Goal: Information Seeking & Learning: Learn about a topic

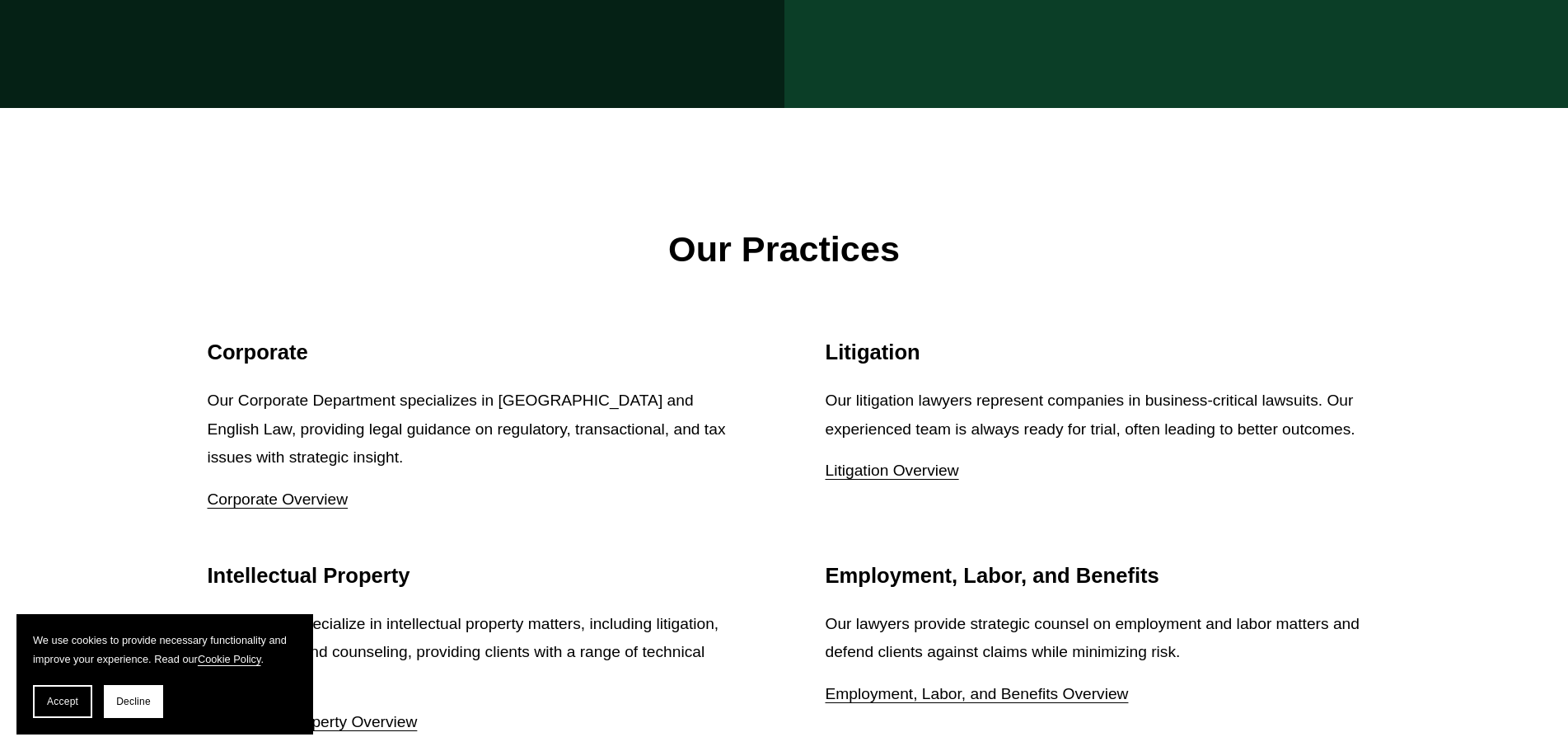
scroll to position [2061, 0]
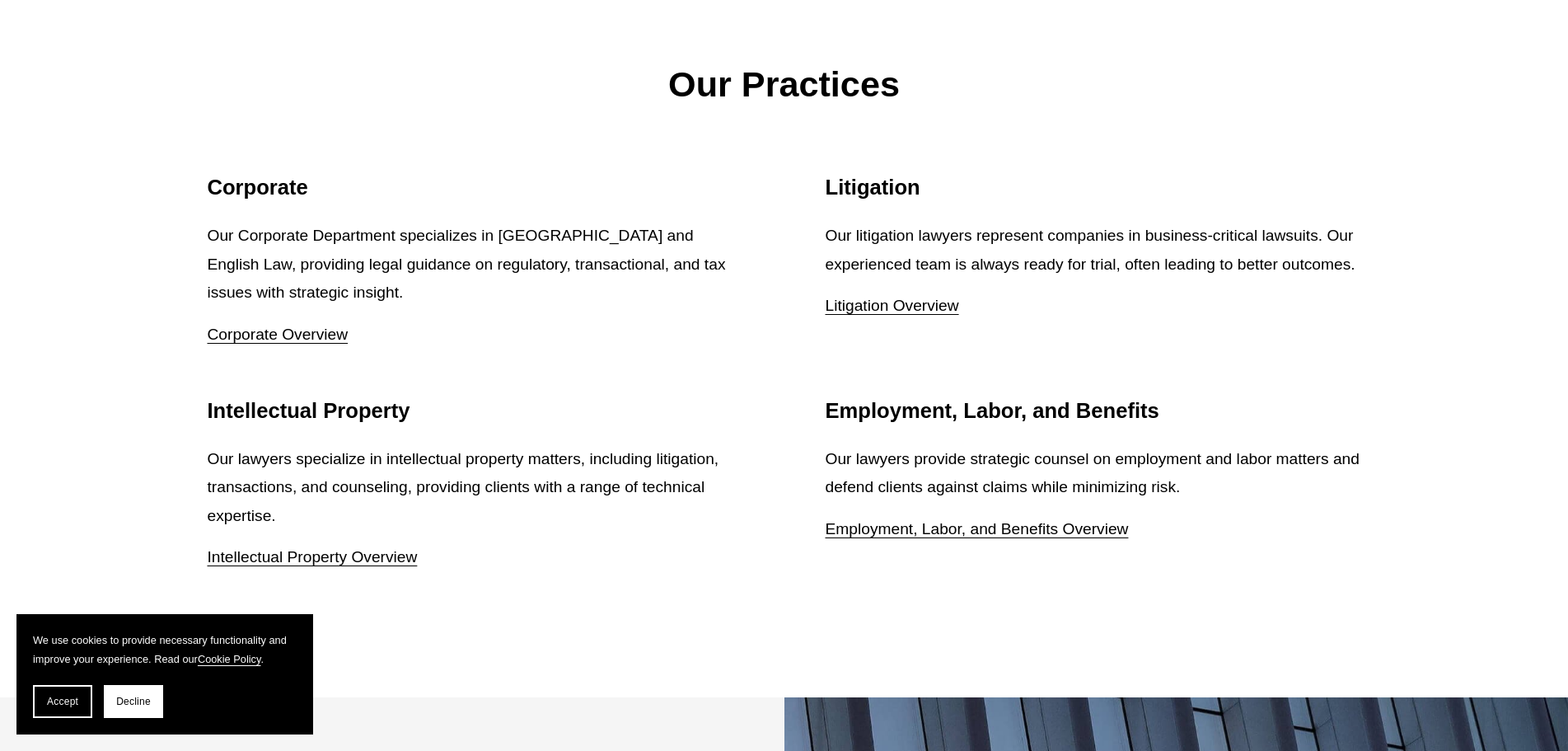
click at [1518, 529] on div "Our Practices Corporate Our Corporate Department specializes in US and English …" at bounding box center [784, 321] width 1568 height 755
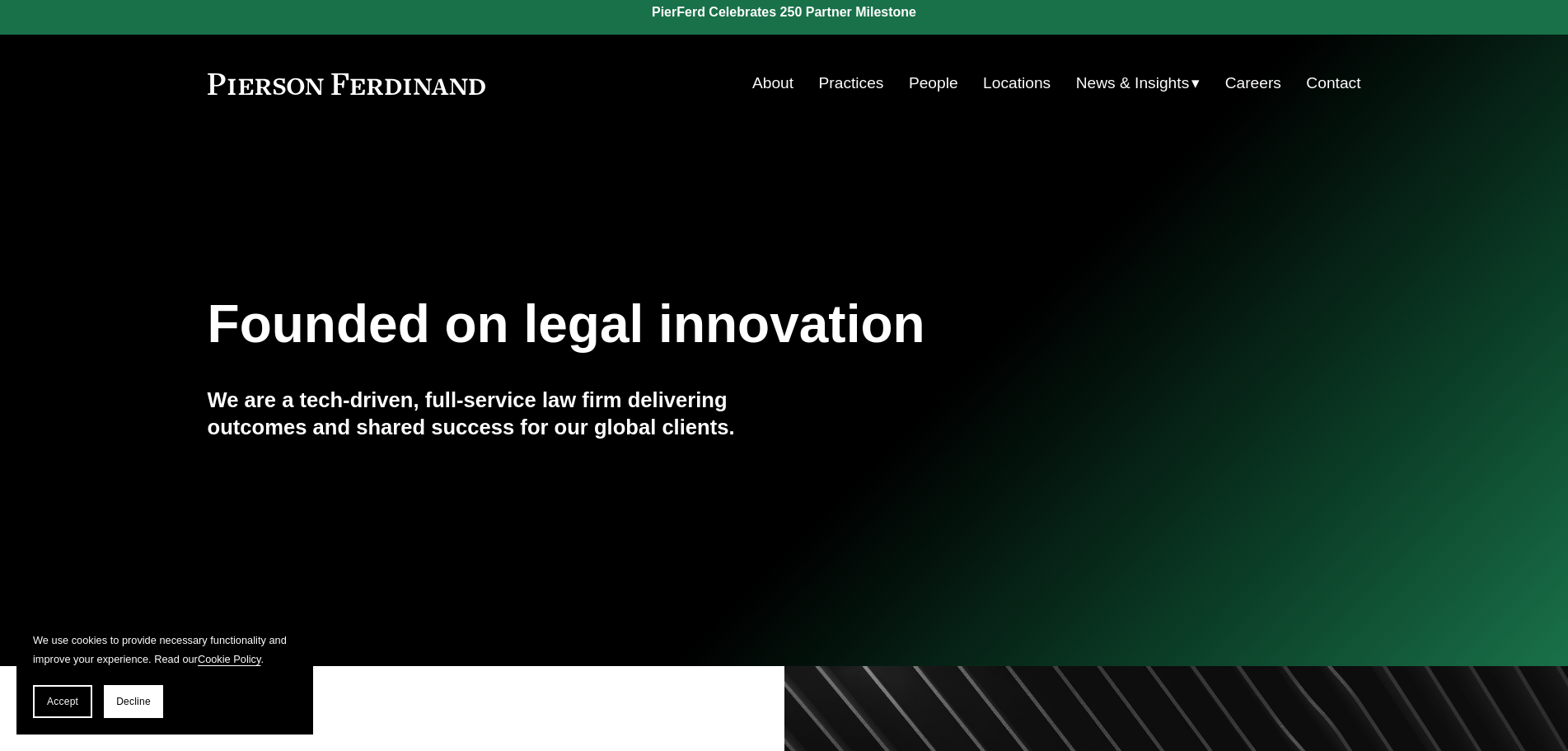
scroll to position [0, 0]
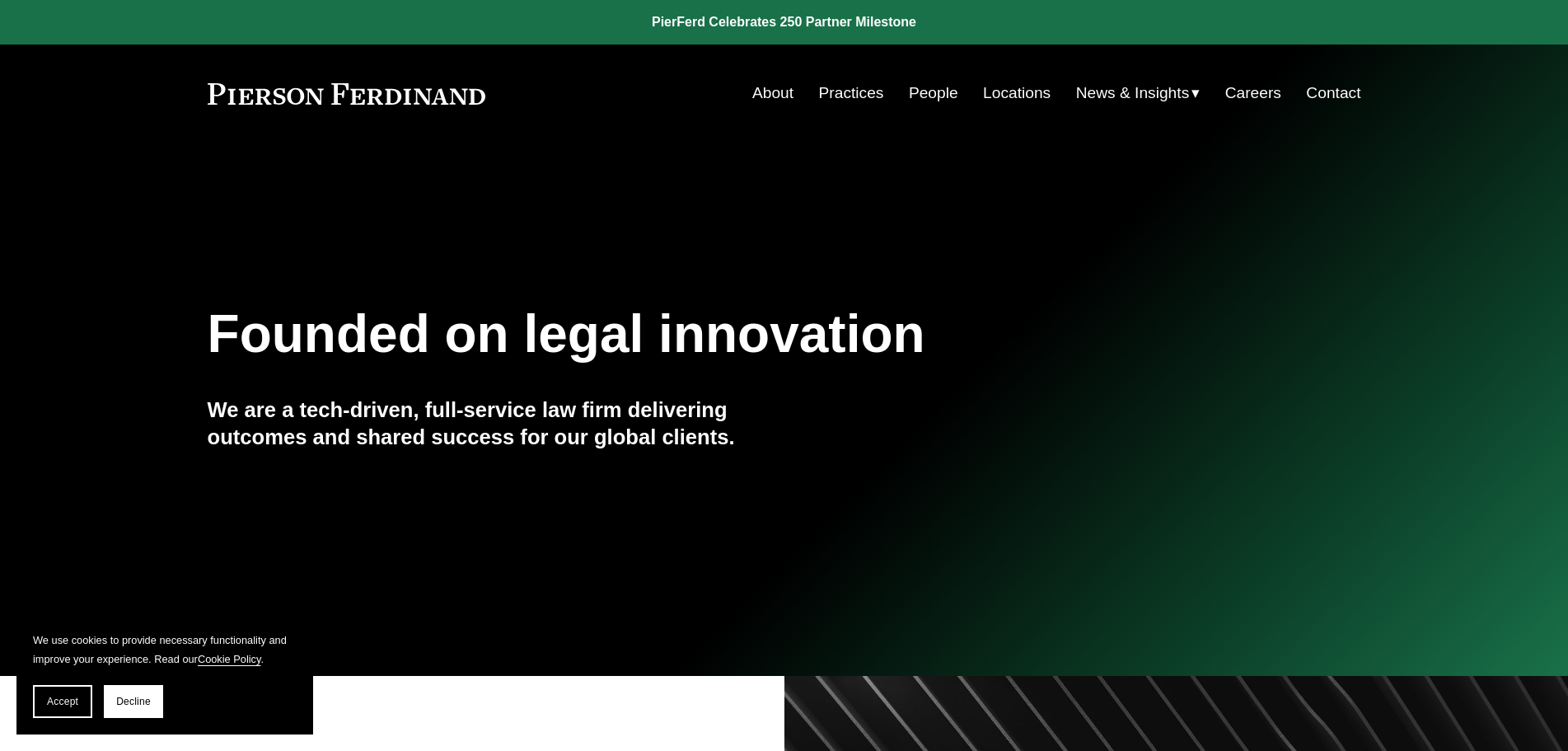
click at [926, 89] on link "People" at bounding box center [934, 92] width 50 height 31
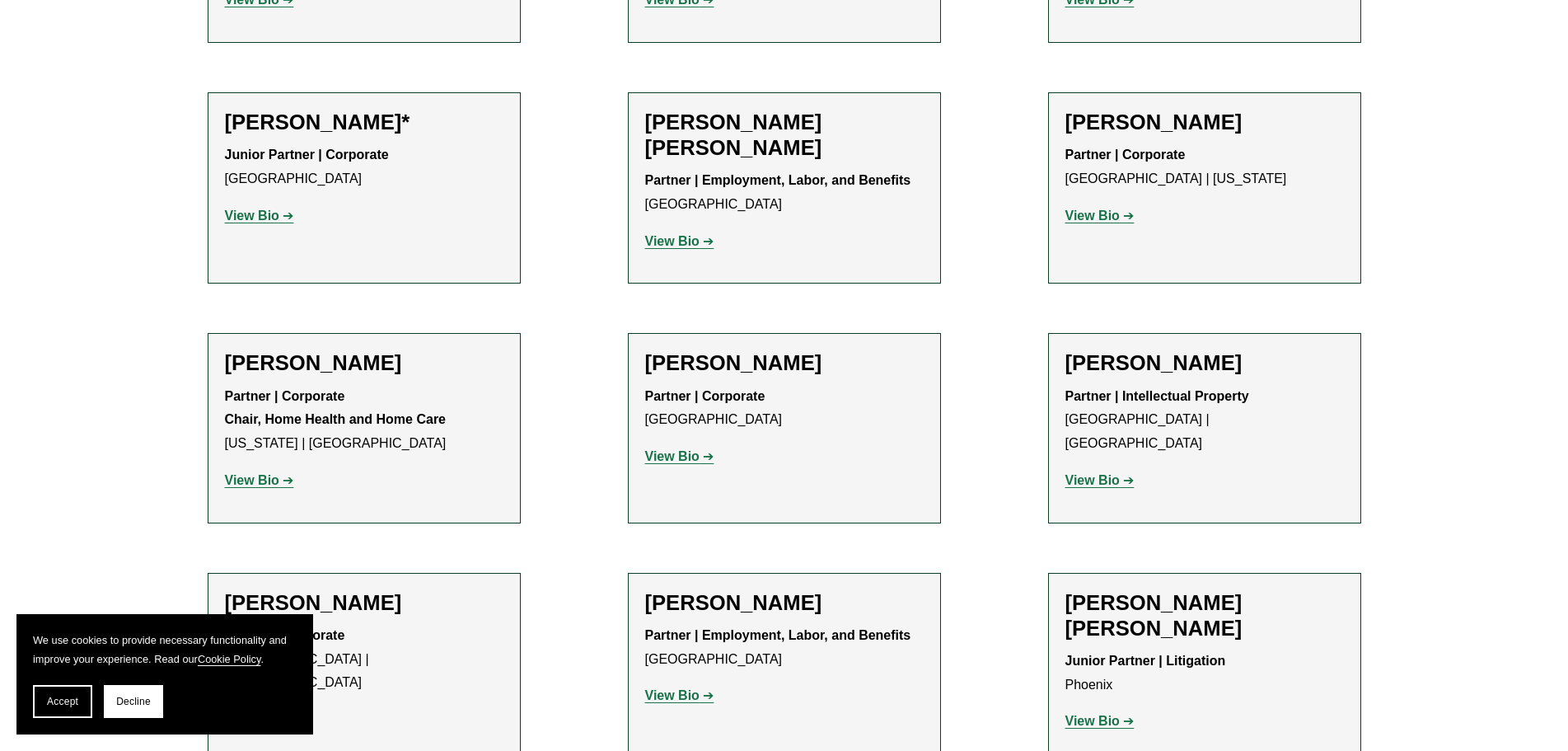
scroll to position [1154, 0]
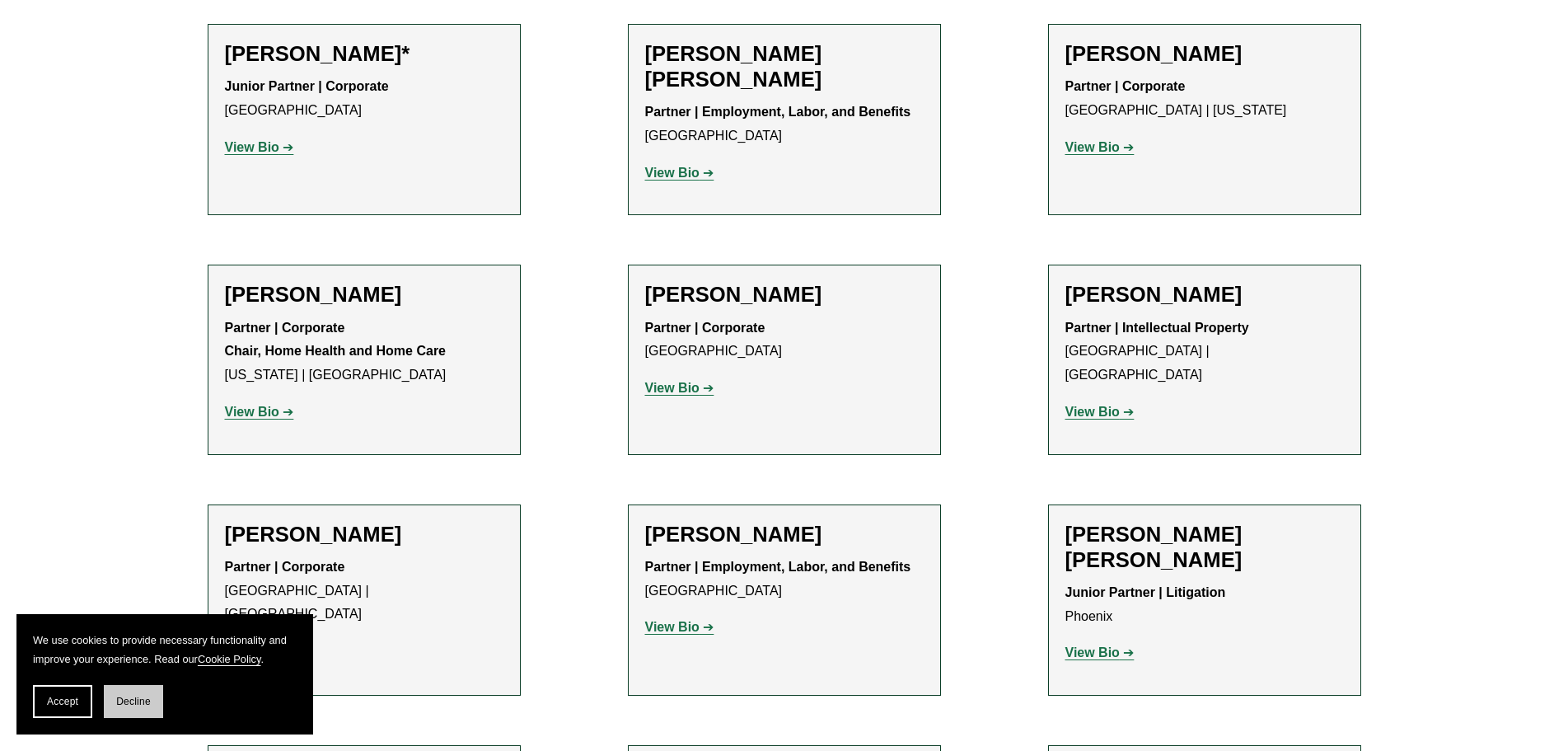
click at [132, 697] on span "Decline" at bounding box center [133, 701] width 35 height 12
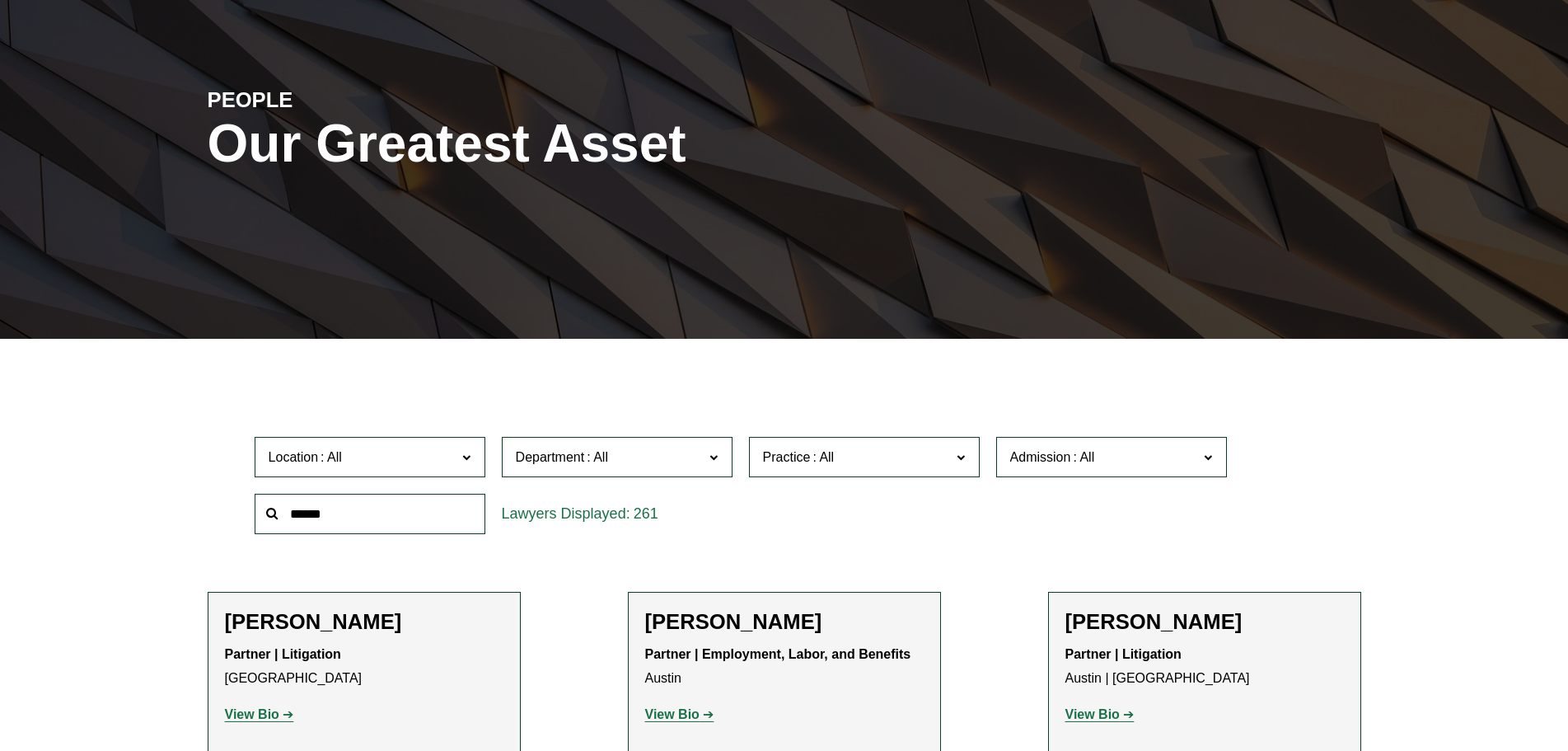
scroll to position [0, 0]
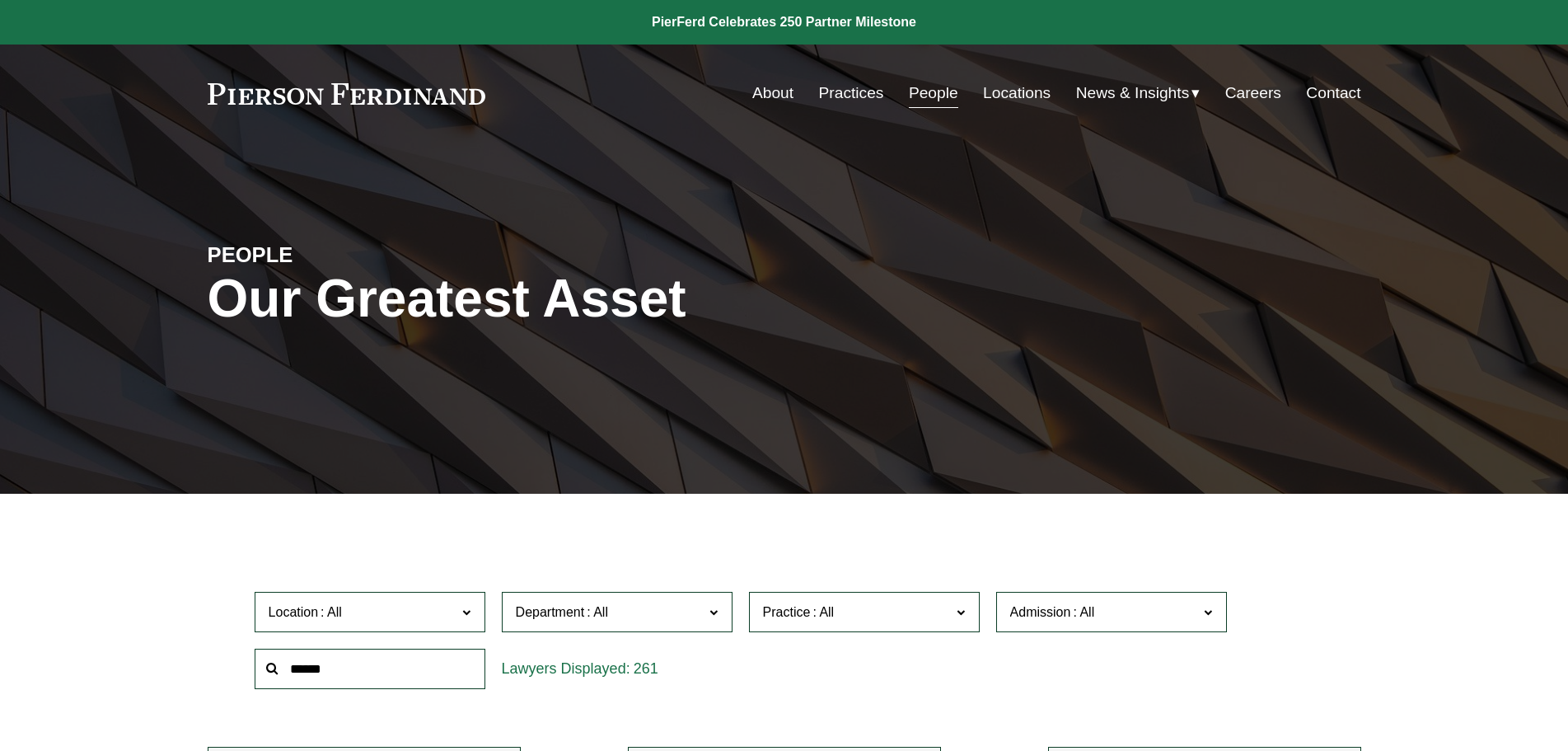
click at [363, 697] on div at bounding box center [369, 669] width 247 height 57
click at [369, 670] on input "text" at bounding box center [370, 670] width 231 height 41
type input "*******"
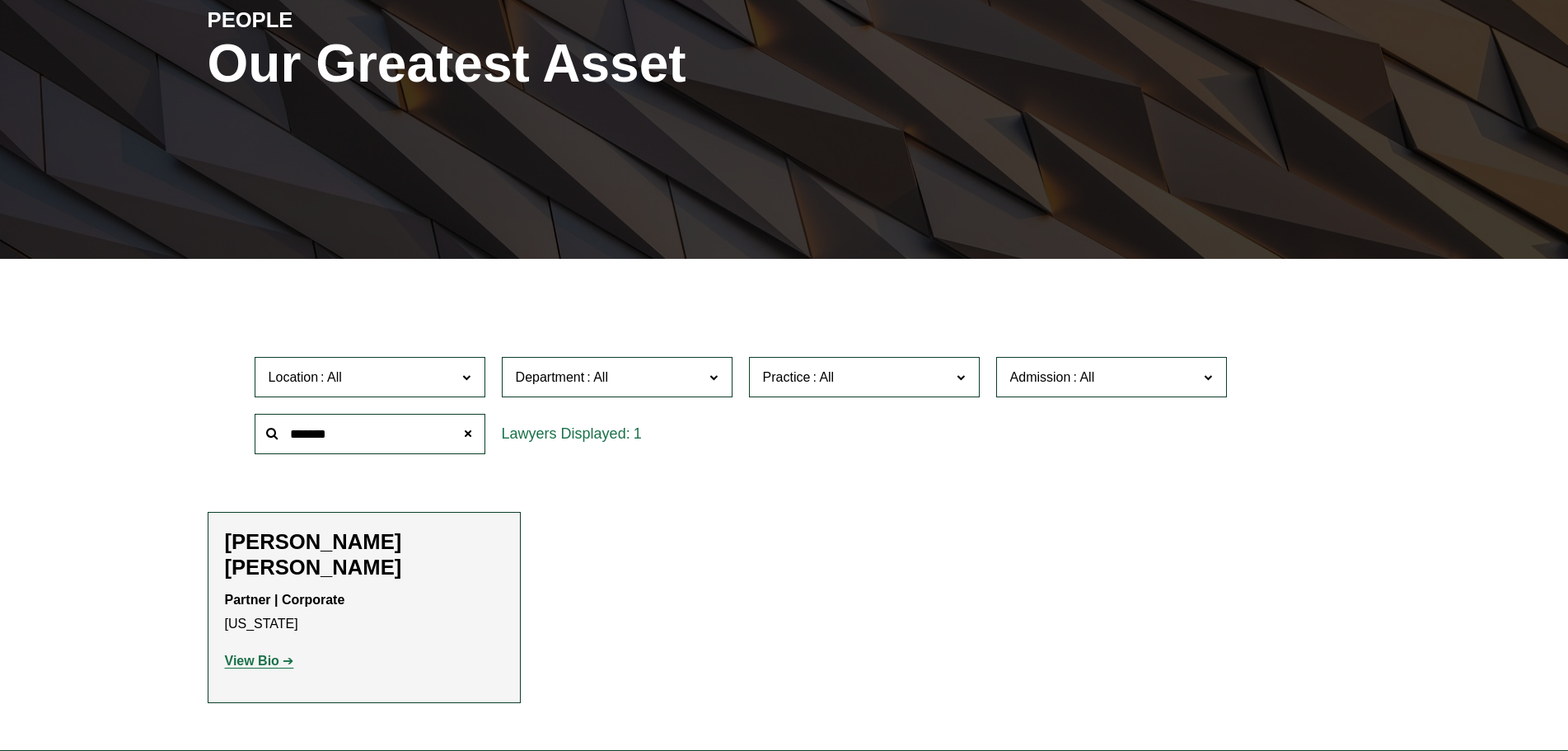
scroll to position [494, 0]
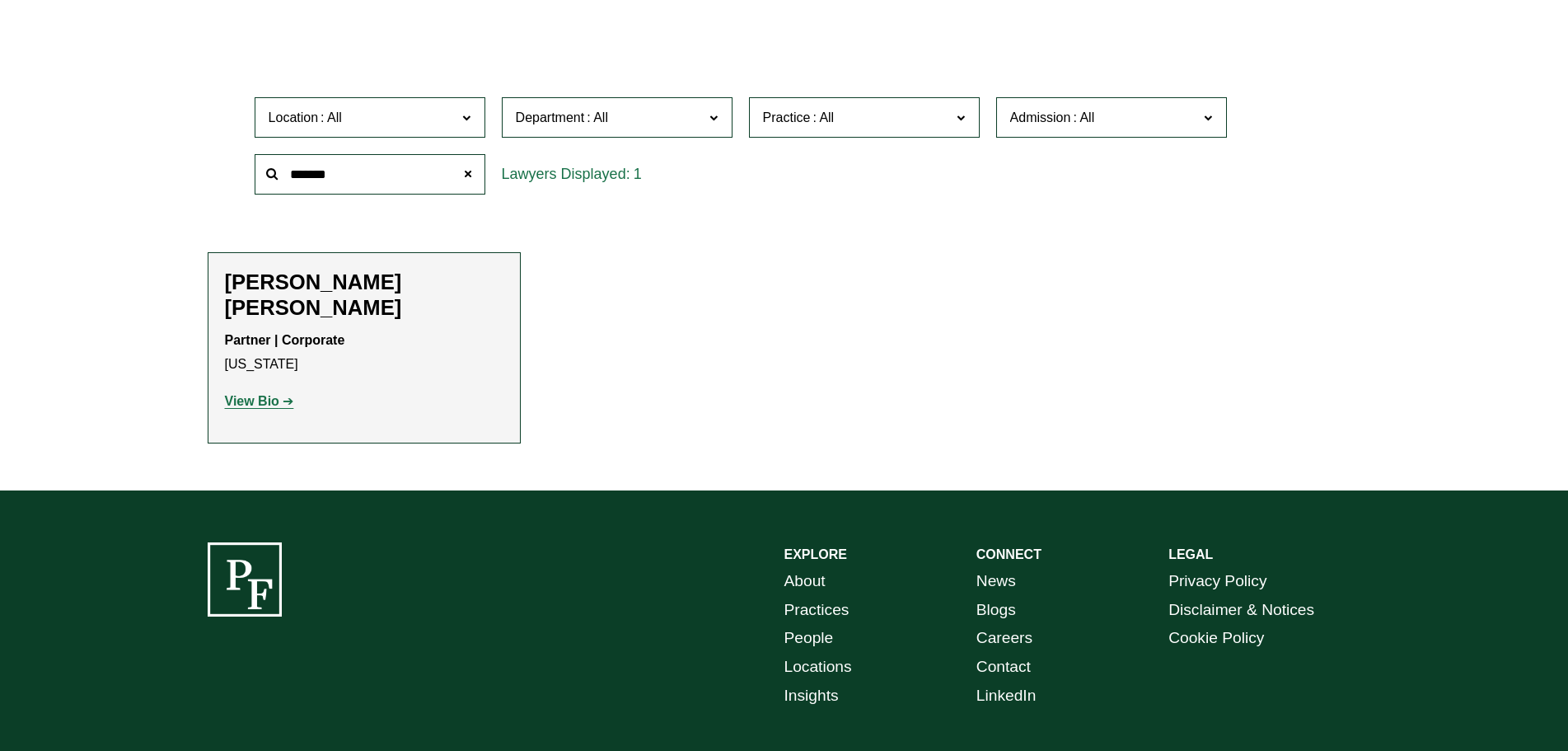
click at [267, 333] on strong "Partner | Corporate" at bounding box center [285, 340] width 120 height 14
click at [251, 394] on strong "View Bio" at bounding box center [251, 401] width 54 height 14
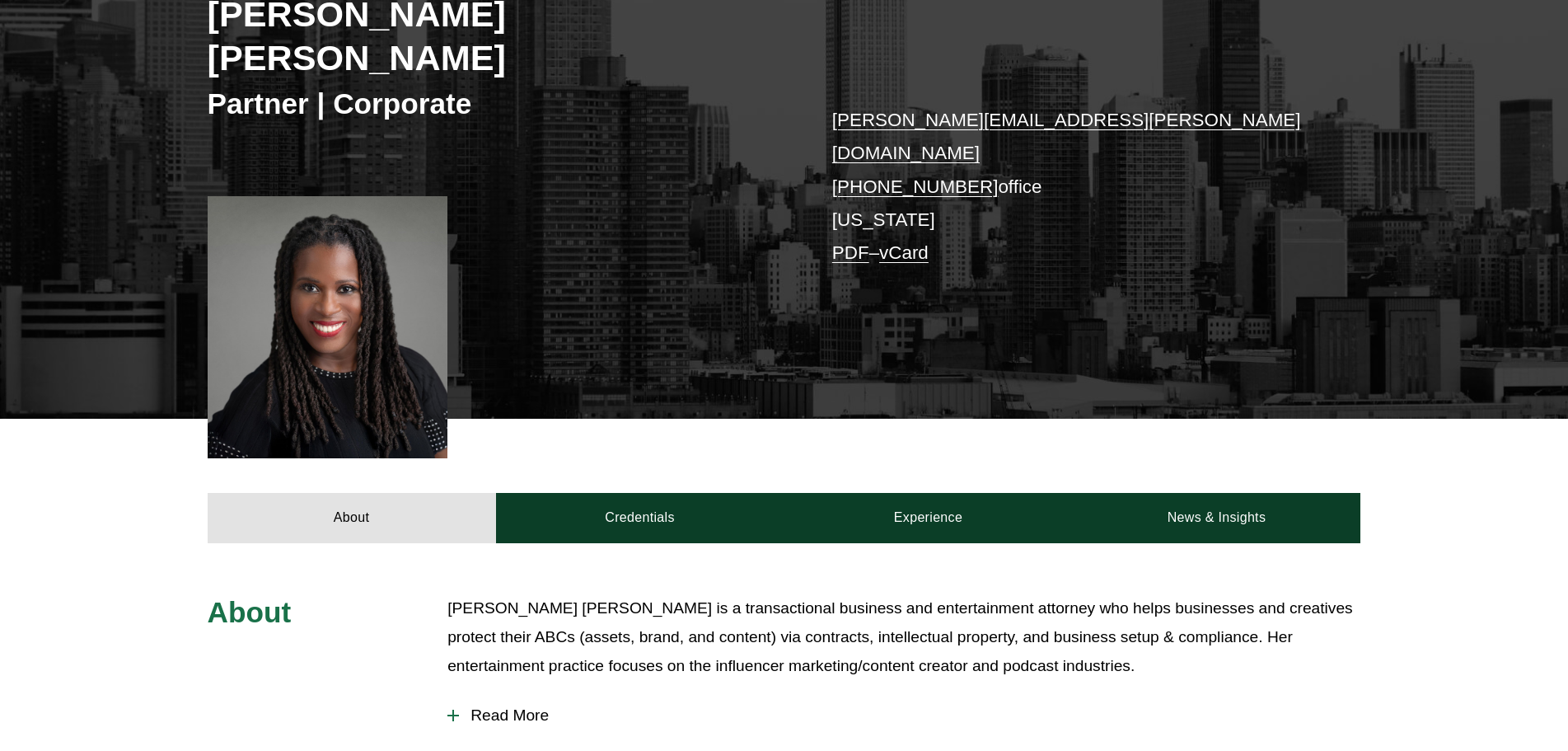
scroll to position [494, 0]
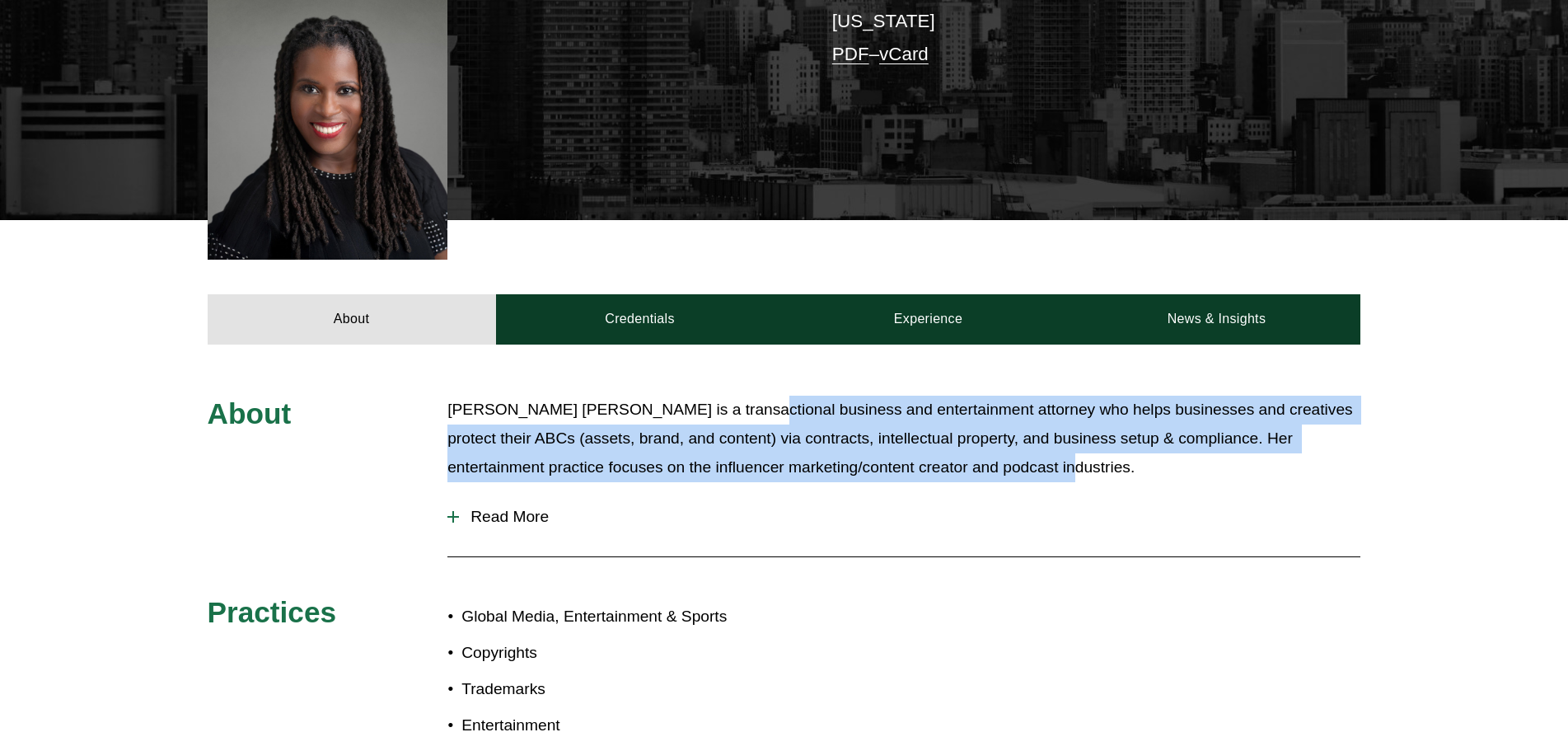
drag, startPoint x: 724, startPoint y: 354, endPoint x: 1171, endPoint y: 430, distance: 453.4
click at [1171, 430] on div "Merlyne Jean-Louis is a transactional business and entertainment attorney who h…" at bounding box center [903, 445] width 913 height 99
click at [500, 507] on span "Read More" at bounding box center [909, 516] width 901 height 18
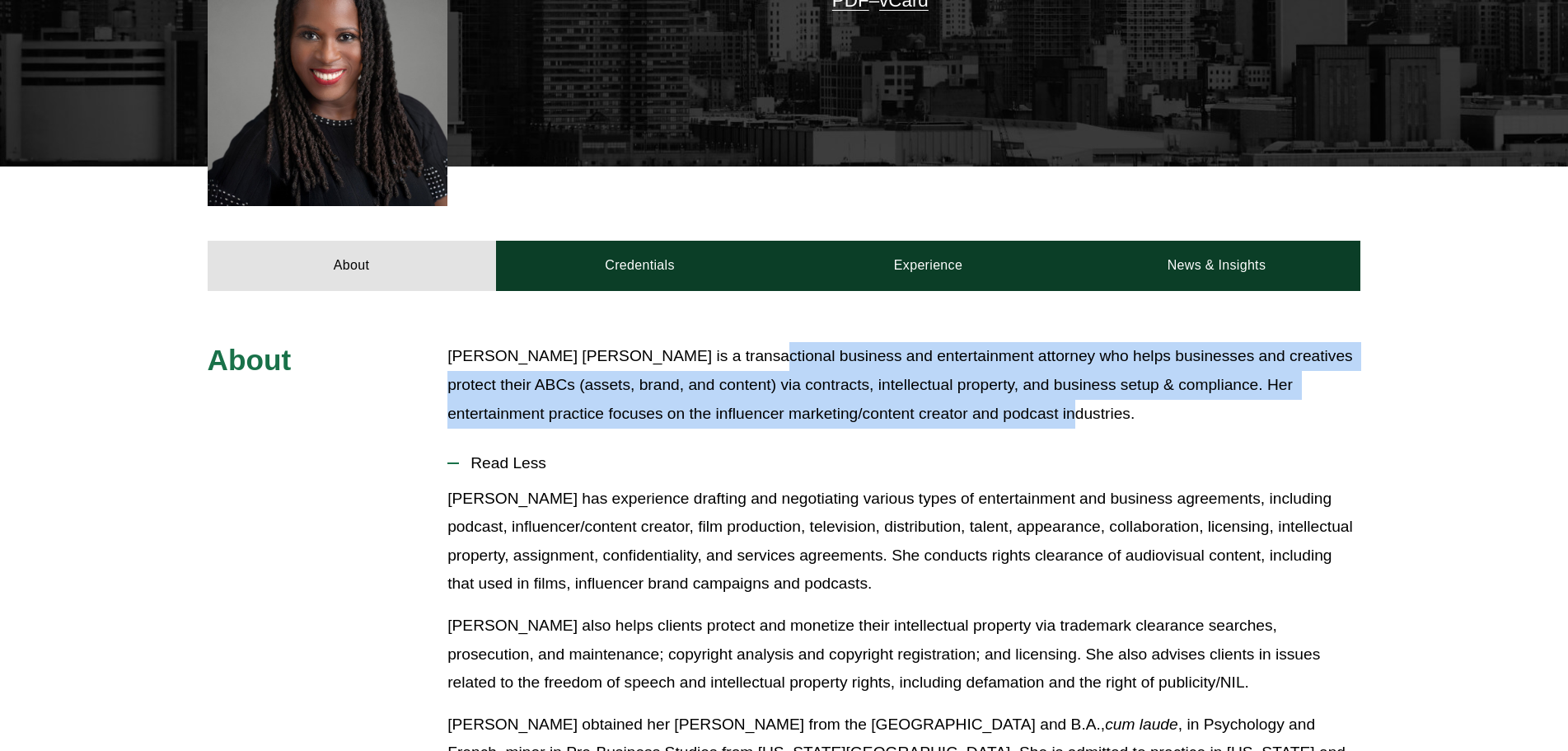
scroll to position [577, 0]
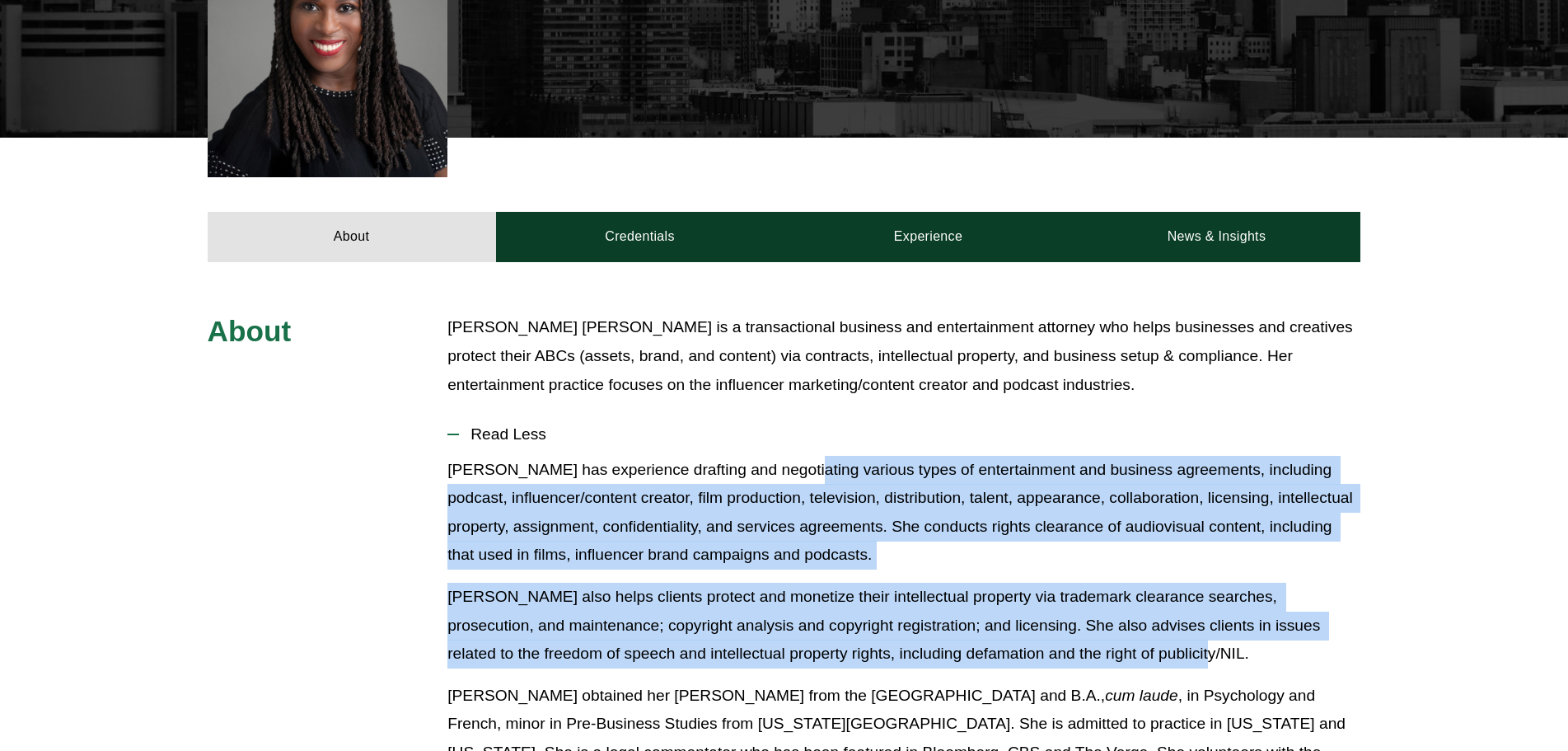
drag, startPoint x: 793, startPoint y: 412, endPoint x: 1211, endPoint y: 602, distance: 459.2
click at [1211, 602] on div "Merlyne has experience drafting and negotiating various types of entertainment …" at bounding box center [903, 646] width 913 height 381
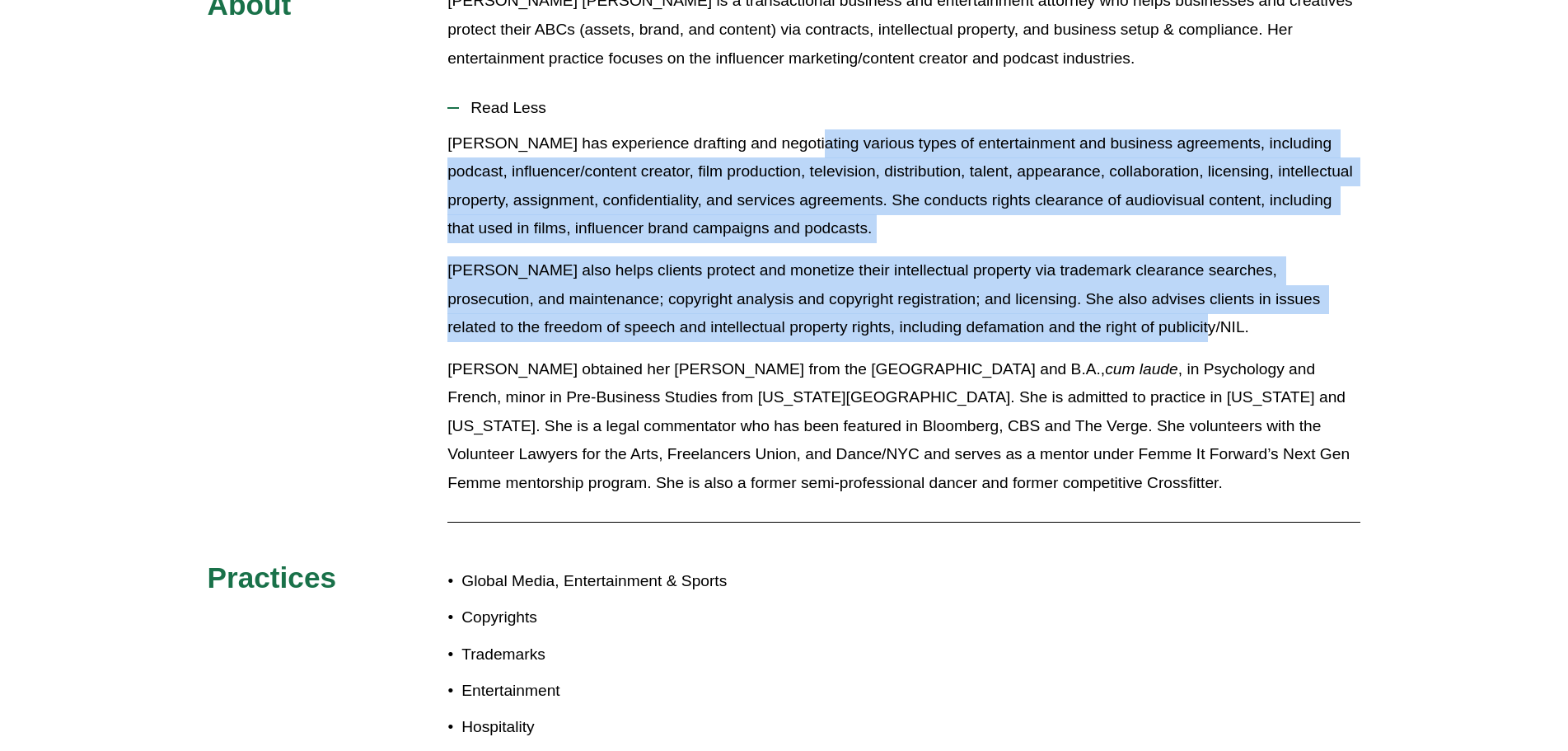
scroll to position [907, 0]
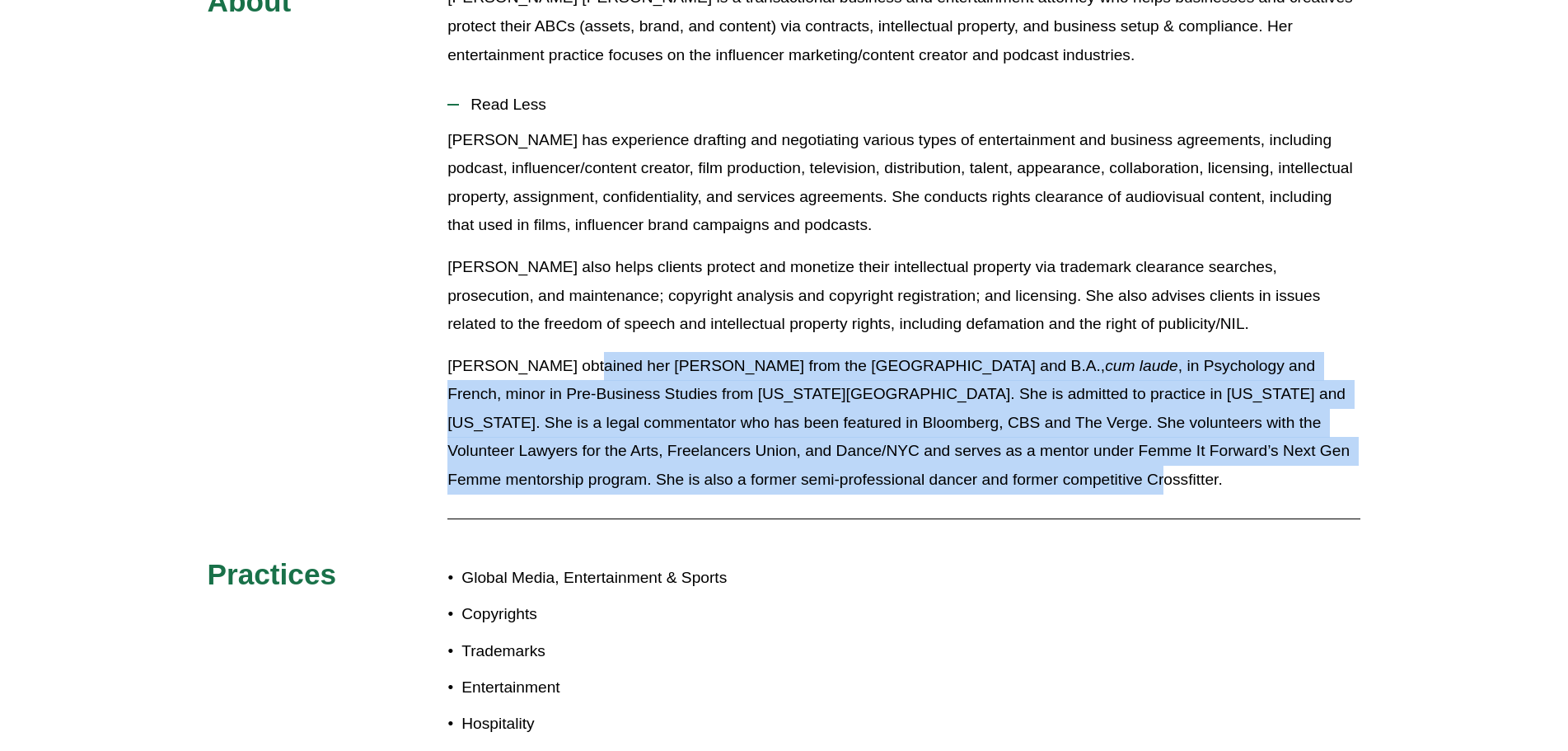
drag, startPoint x: 577, startPoint y: 305, endPoint x: 1036, endPoint y: 432, distance: 476.2
click at [1036, 432] on p "Merlyne obtained her J.D. from the Duke University School of Law and B.A., cum …" at bounding box center [903, 422] width 913 height 143
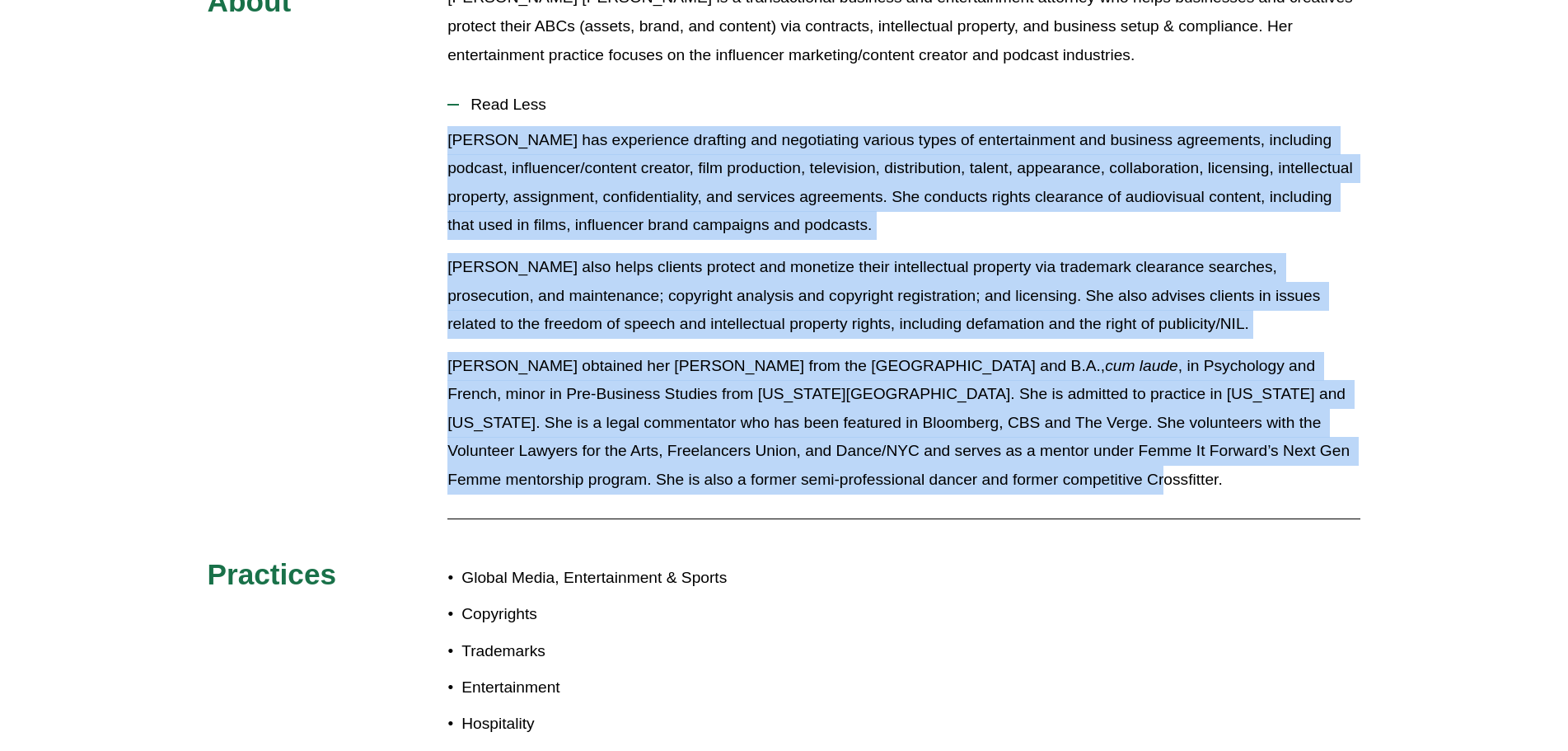
drag, startPoint x: 1009, startPoint y: 437, endPoint x: 448, endPoint y: 87, distance: 661.2
click at [448, 126] on div "Merlyne has experience drafting and negotiating various types of entertainment …" at bounding box center [903, 316] width 913 height 381
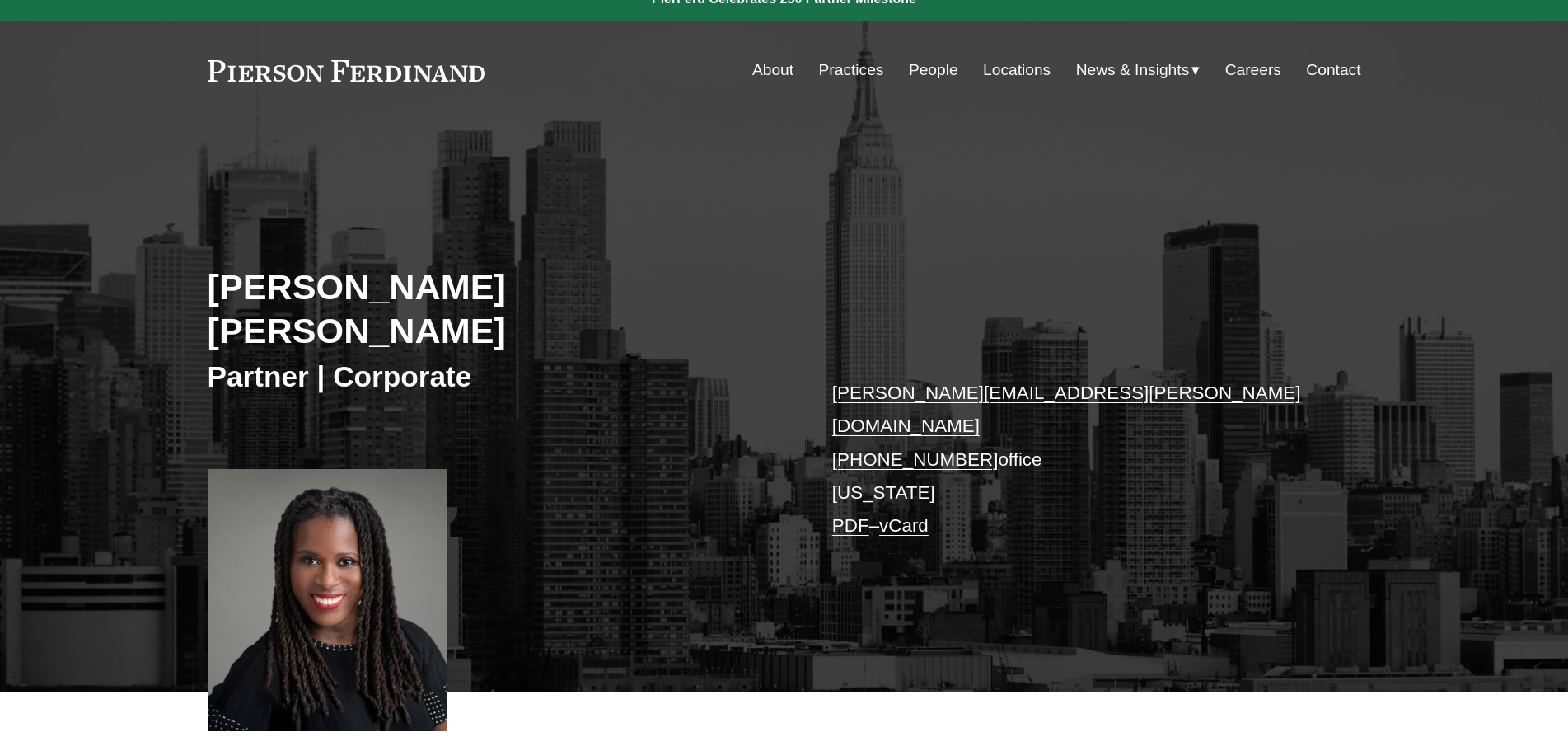
scroll to position [0, 0]
